Goal: Task Accomplishment & Management: Manage account settings

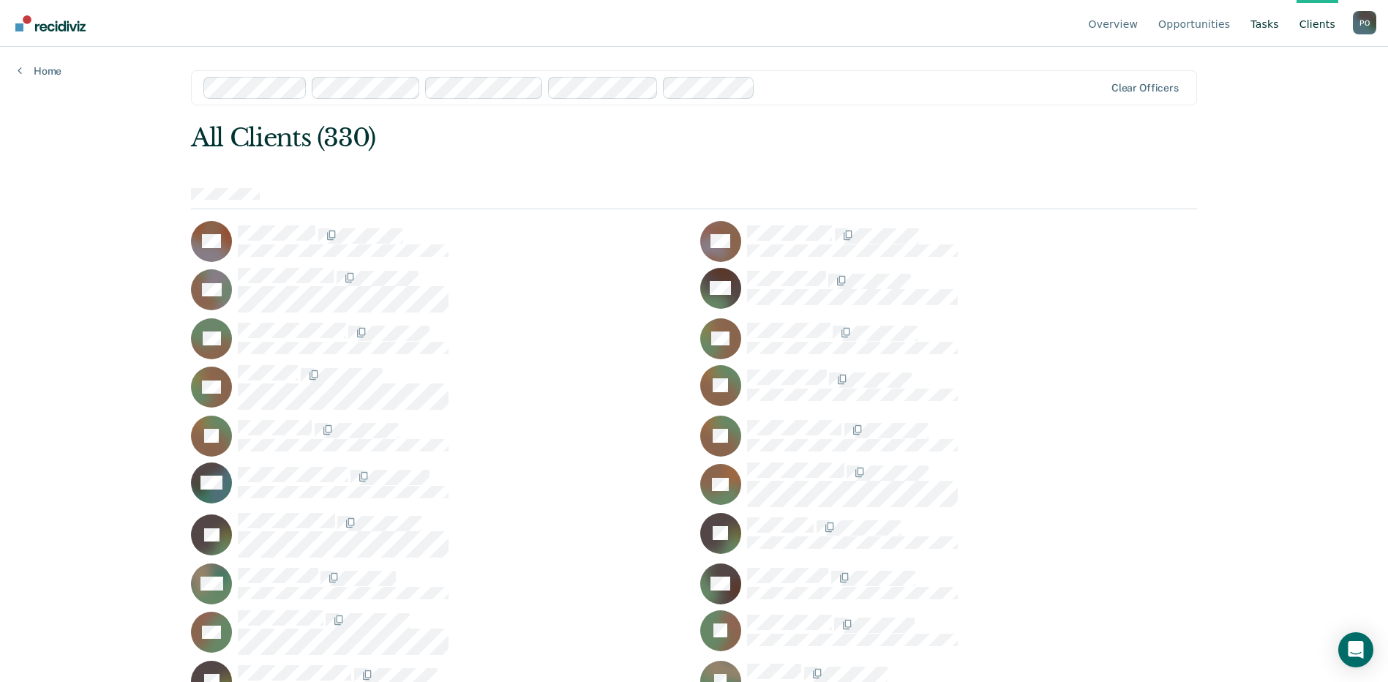
click at [1272, 23] on link "Tasks" at bounding box center [1265, 23] width 34 height 47
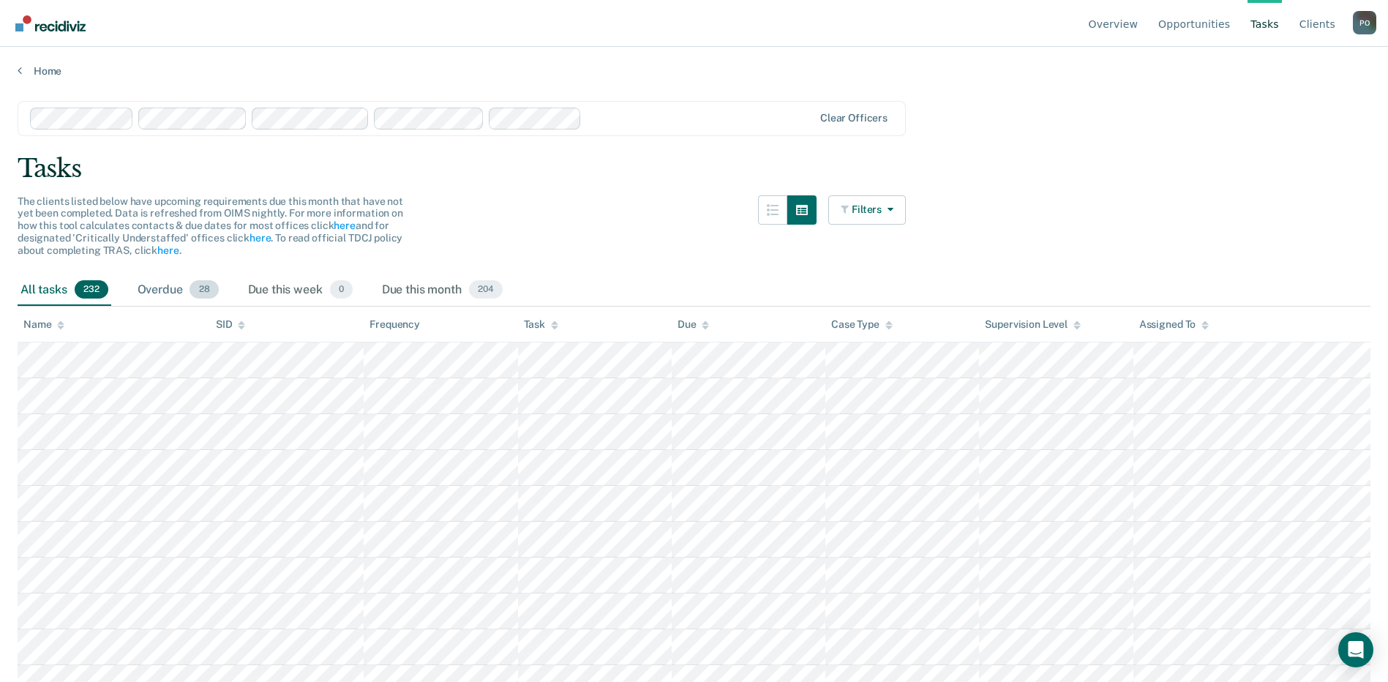
click at [209, 288] on span "28" at bounding box center [204, 289] width 29 height 19
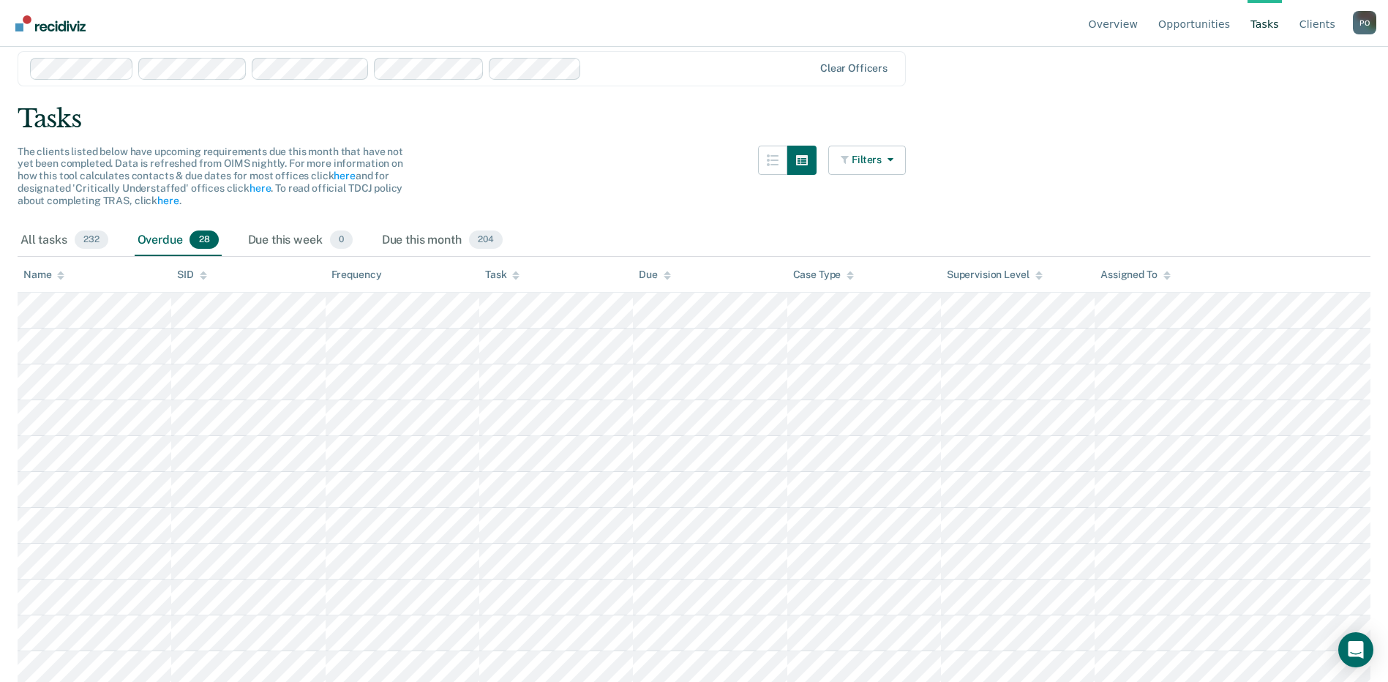
scroll to position [73, 0]
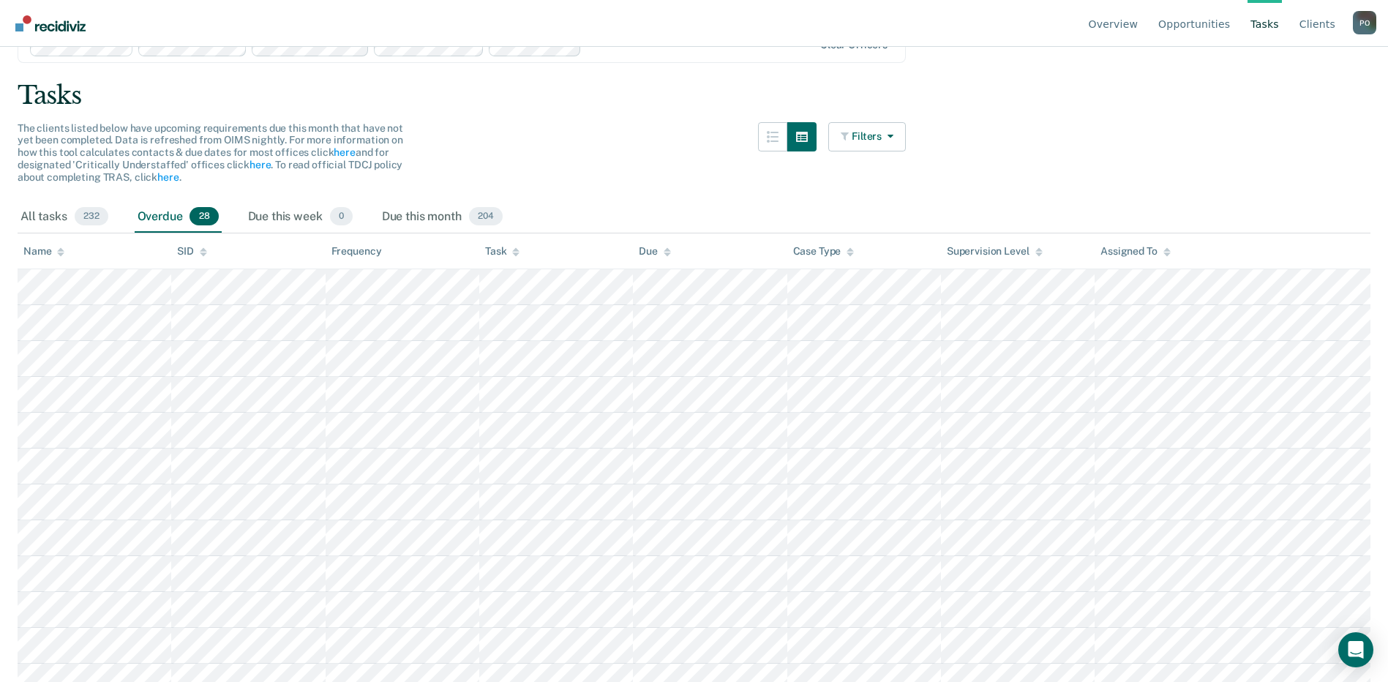
click at [187, 217] on div "Overdue 28" at bounding box center [178, 217] width 87 height 32
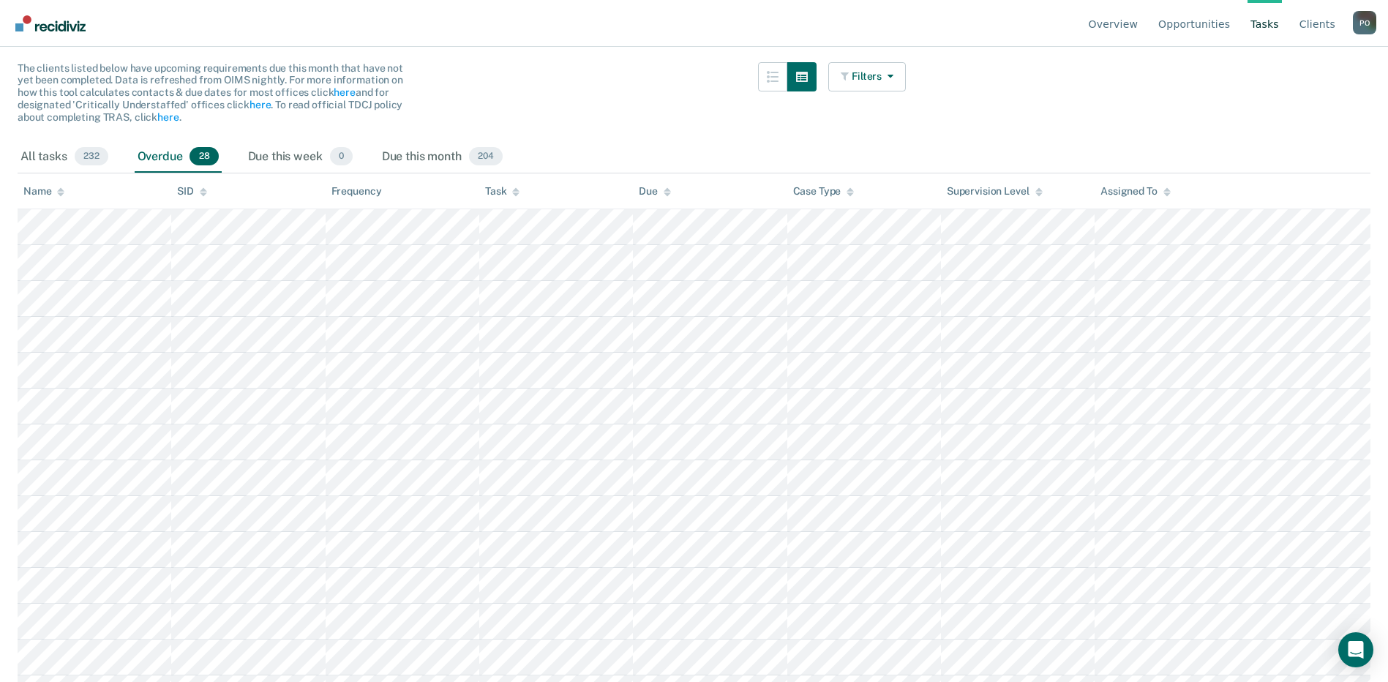
scroll to position [146, 0]
